Goal: Information Seeking & Learning: Find specific fact

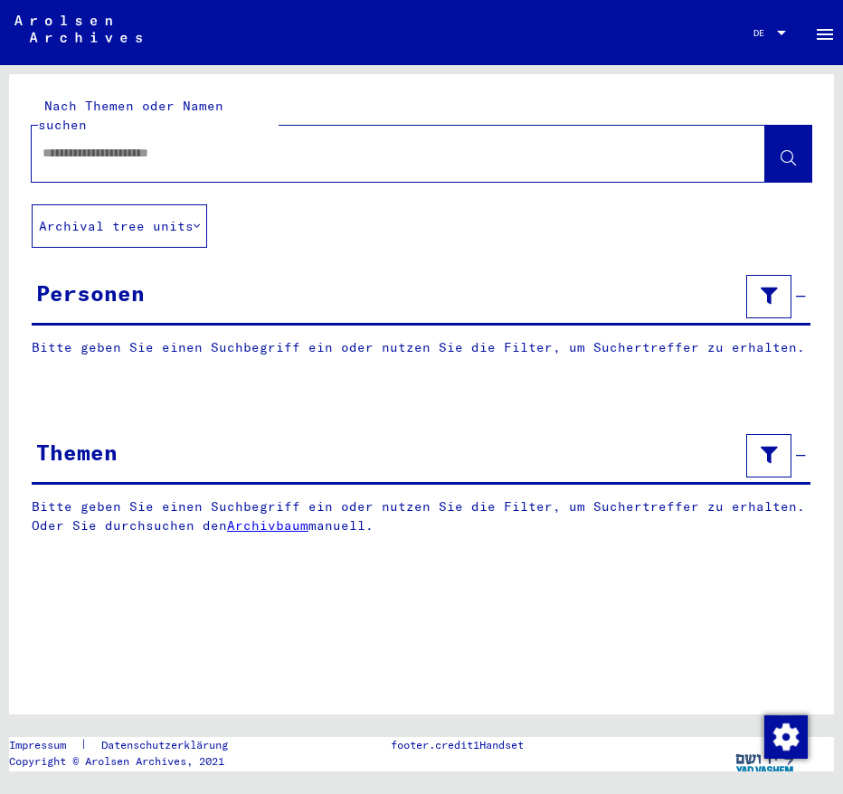
click at [199, 144] on input "text" at bounding box center [383, 153] width 680 height 19
type input "**********"
click at [792, 151] on icon at bounding box center [788, 158] width 15 height 15
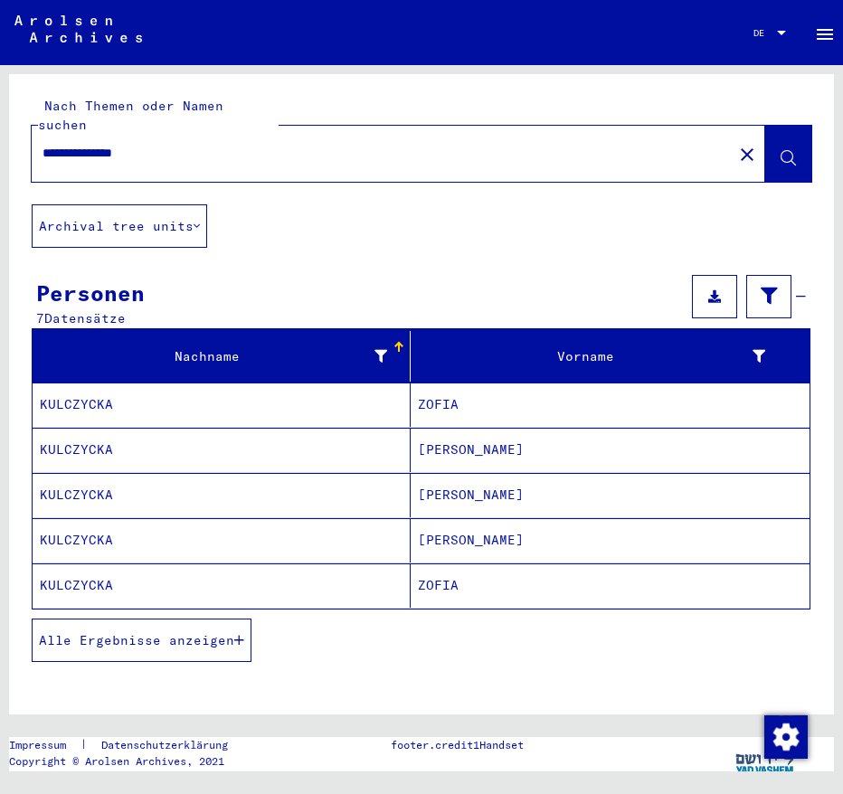
click at [142, 632] on span "Alle Ergebnisse anzeigen" at bounding box center [136, 640] width 195 height 16
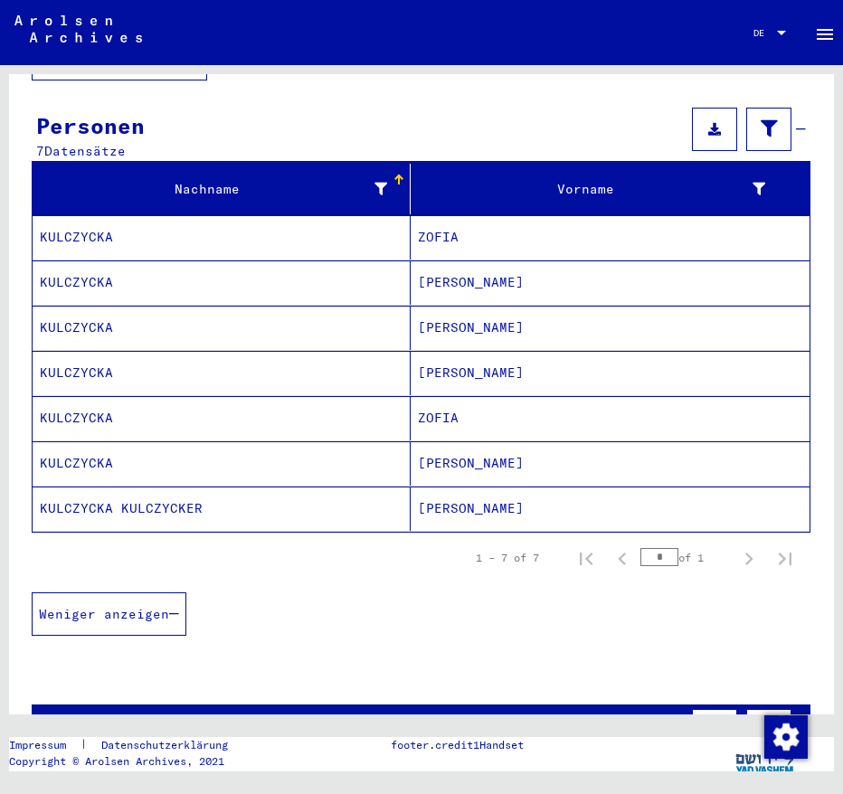
scroll to position [117, 0]
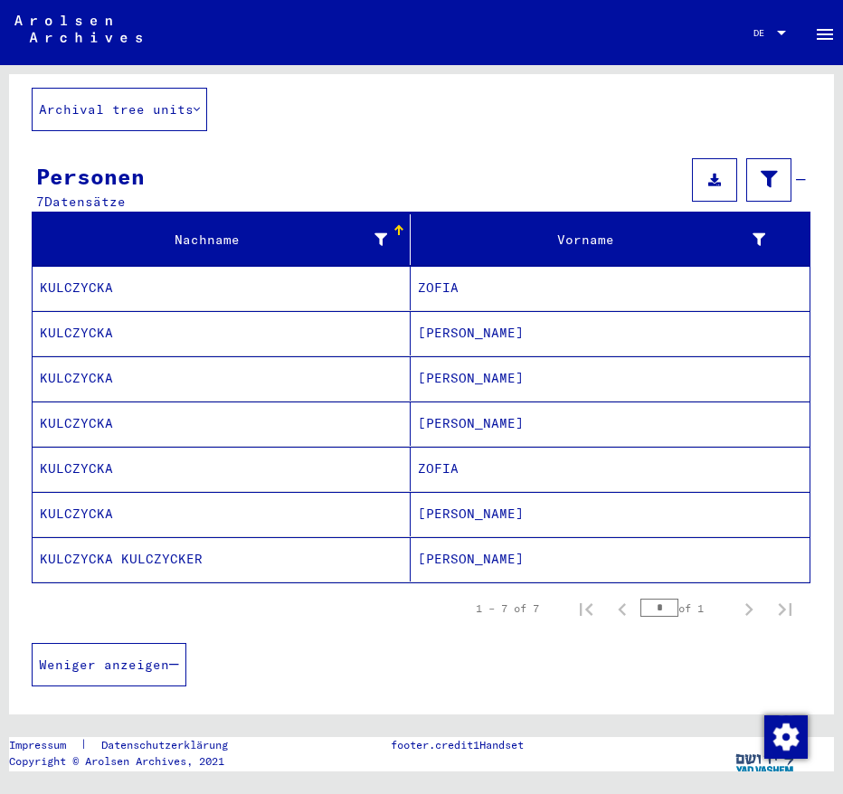
click at [420, 362] on mat-cell "[PERSON_NAME]" at bounding box center [610, 379] width 399 height 44
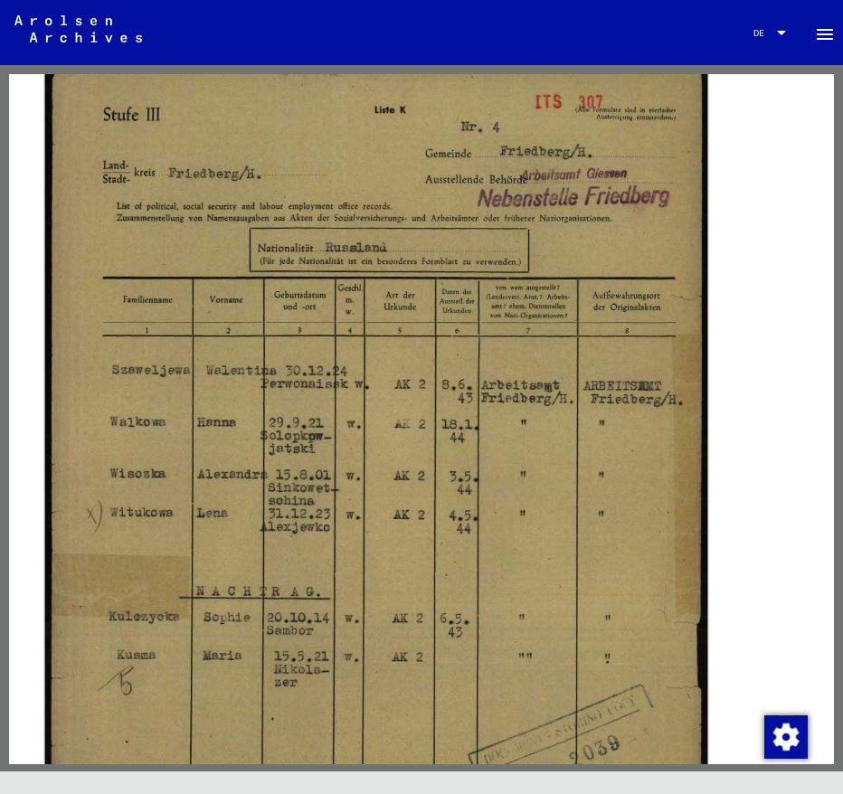
scroll to position [325, 0]
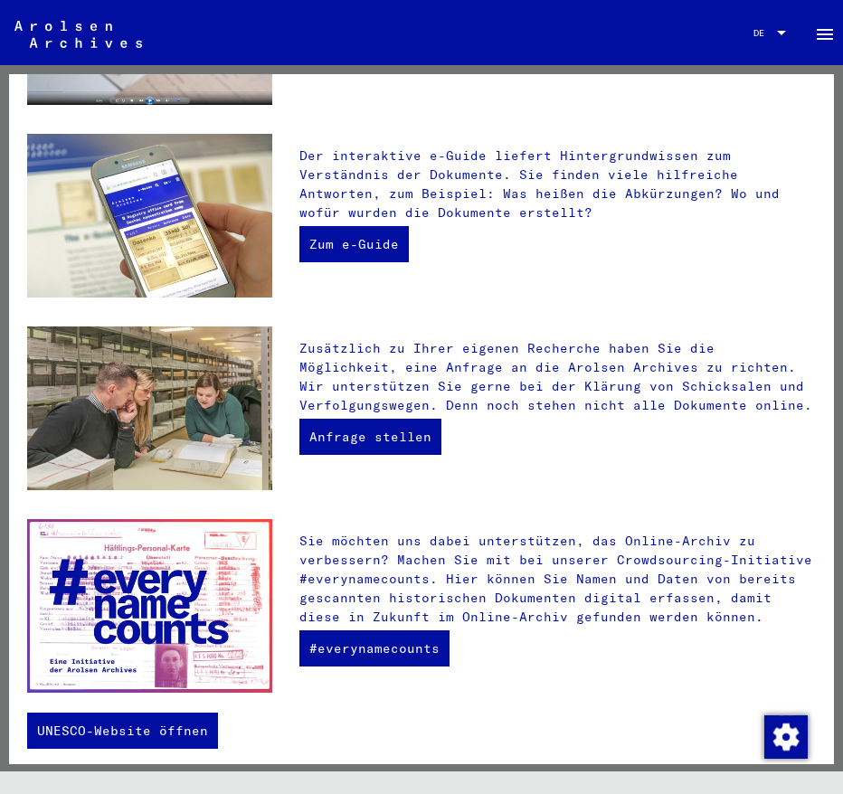
scroll to position [430, 0]
